Goal: Task Accomplishment & Management: Manage account settings

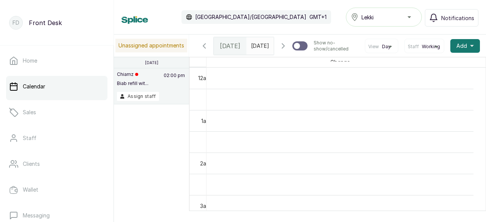
scroll to position [256, 0]
click at [148, 94] on button "Assign staff" at bounding box center [138, 96] width 42 height 9
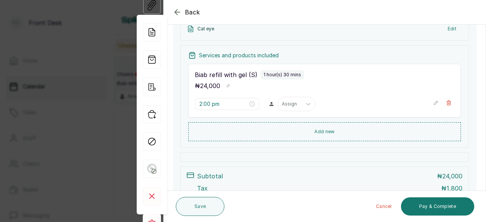
scroll to position [182, 0]
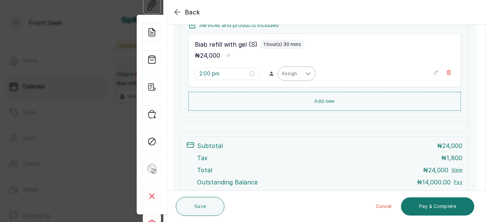
click at [302, 73] on div at bounding box center [309, 74] width 14 height 14
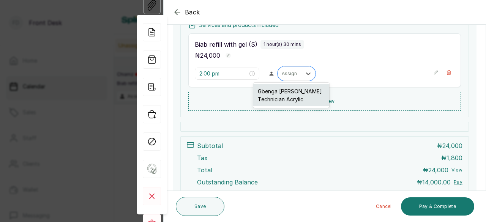
click at [287, 101] on div "Gbenga [PERSON_NAME] Technician Acrylic" at bounding box center [291, 95] width 76 height 22
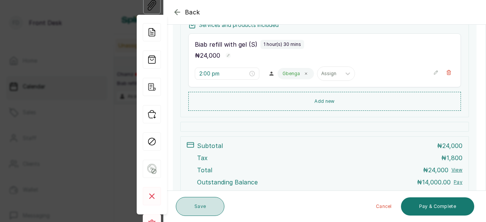
click at [195, 209] on button "Save" at bounding box center [200, 206] width 49 height 19
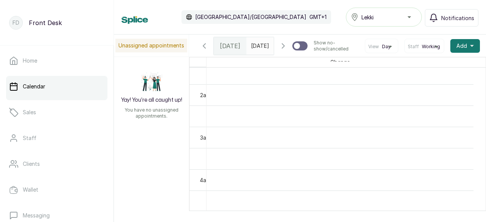
scroll to position [0, 0]
click at [460, 17] on span "Notifications" at bounding box center [457, 18] width 33 height 8
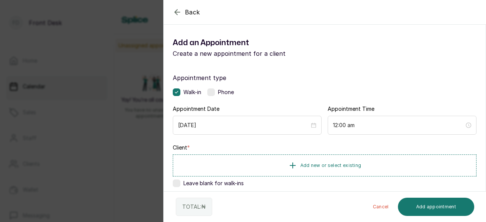
click at [176, 12] on icon "button" at bounding box center [177, 11] width 5 height 5
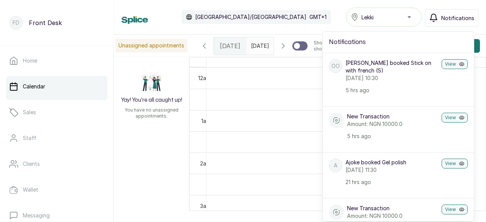
scroll to position [57, 0]
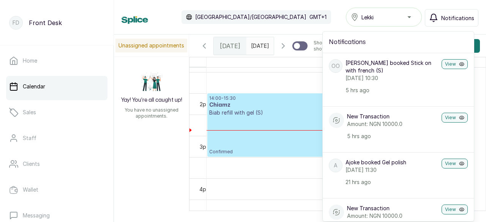
click at [288, 109] on h3 "Chiamz" at bounding box center [337, 105] width 256 height 8
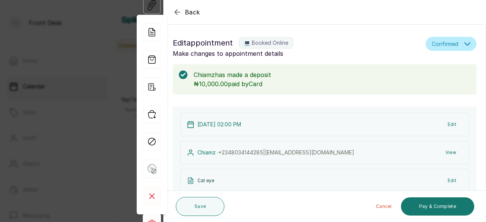
click at [178, 11] on icon "button" at bounding box center [177, 12] width 9 height 9
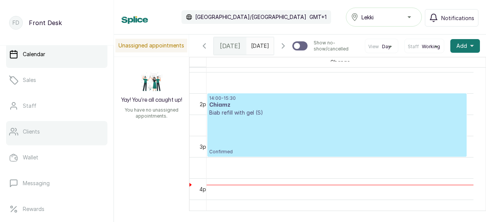
scroll to position [76, 0]
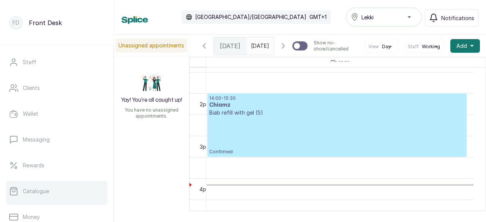
click at [43, 193] on p "Catalogue" at bounding box center [36, 192] width 26 height 8
